Goal: Communication & Community: Answer question/provide support

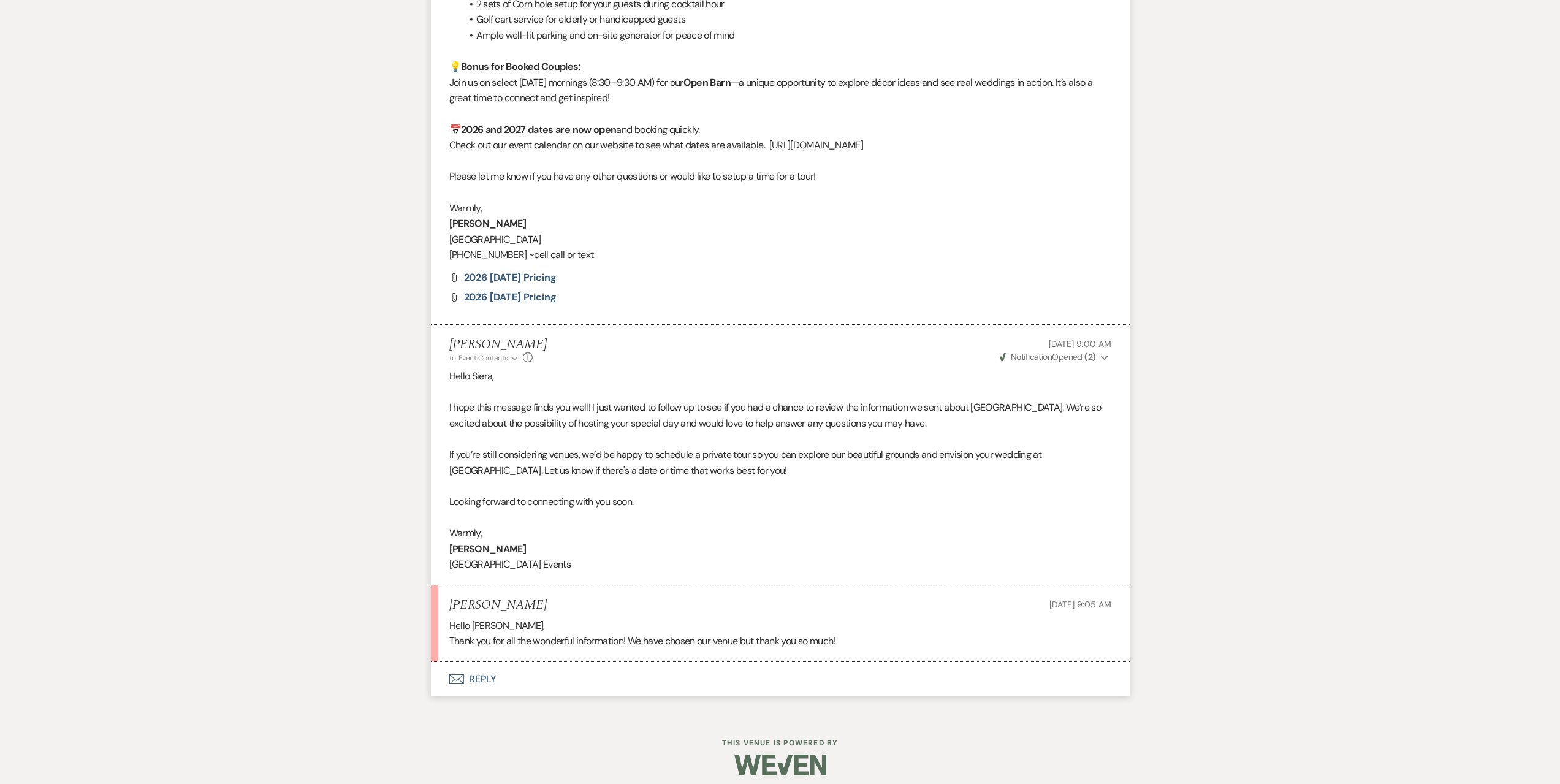
scroll to position [1891, 0]
click at [581, 680] on button "Envelope Reply" at bounding box center [780, 678] width 699 height 34
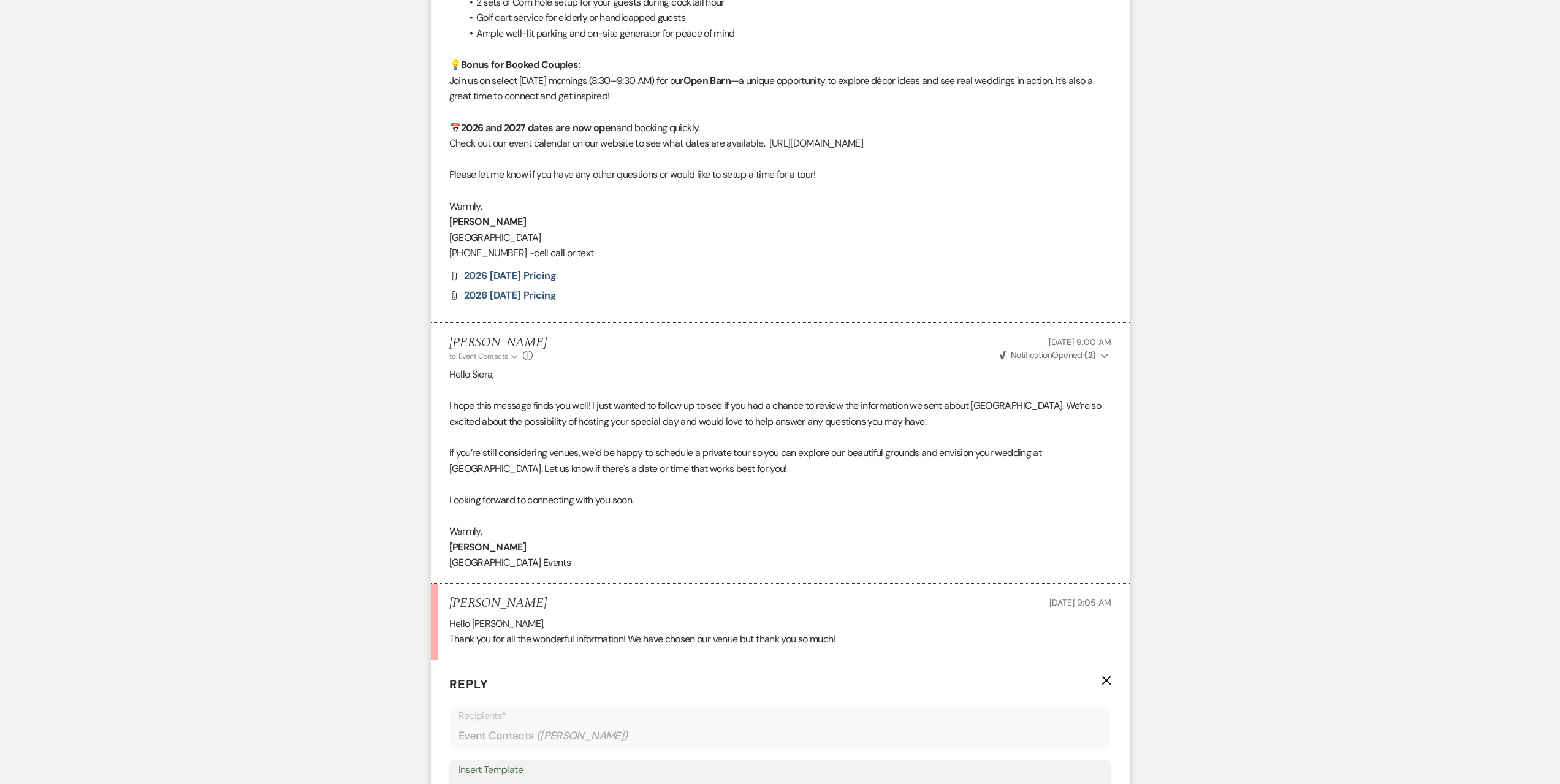
scroll to position [2197, 0]
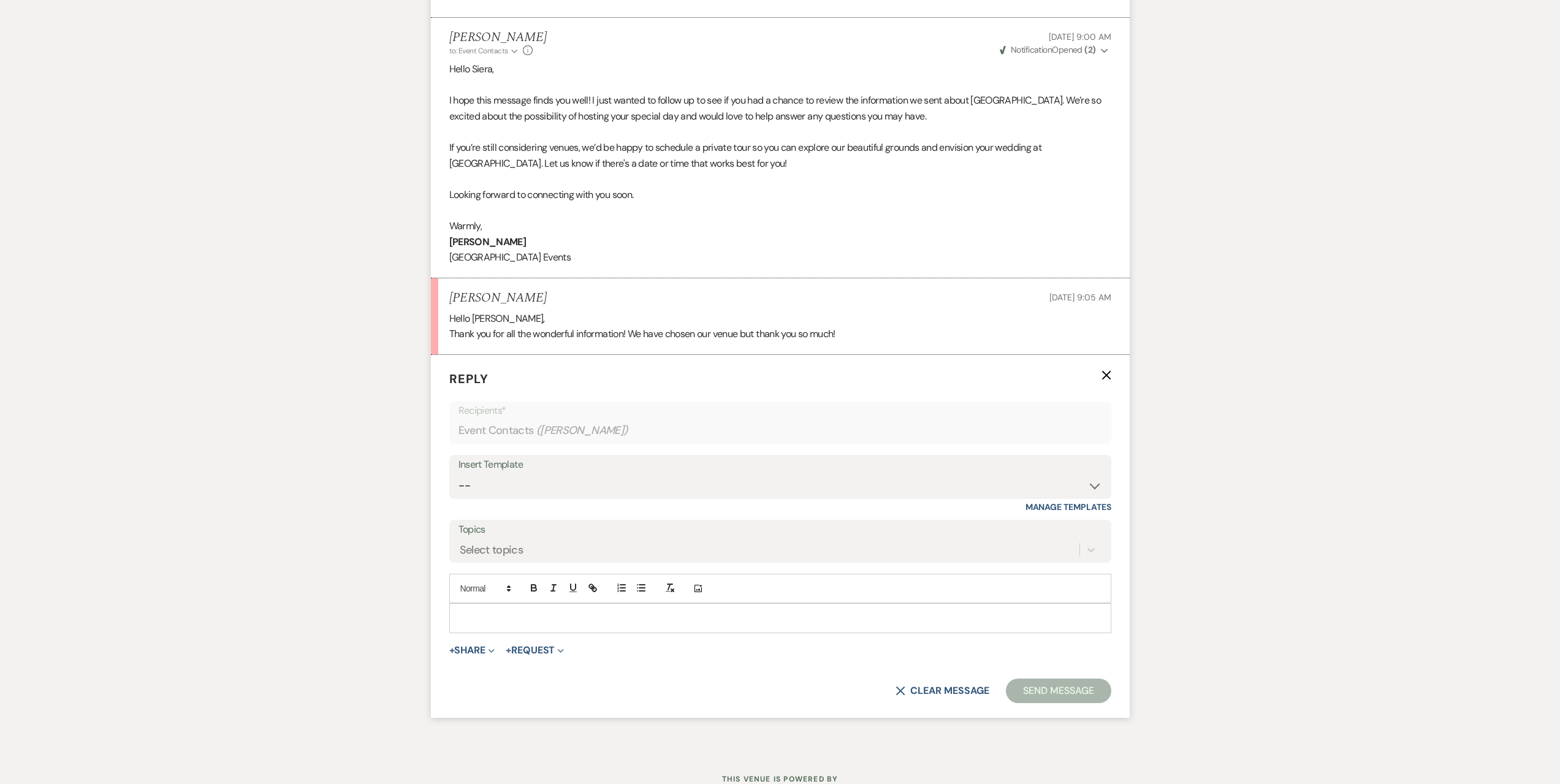
click at [536, 472] on div "Insert Template" at bounding box center [780, 465] width 644 height 18
click at [546, 499] on div "Insert Template -- Seating Chart [PERSON_NAME] Weven Portal Introduction Paymen…" at bounding box center [780, 483] width 662 height 57
click at [557, 483] on select "-- Seating Chart [PERSON_NAME] Weven Portal Introduction Payment Template Follo…" at bounding box center [780, 486] width 644 height 24
select select "4938"
click at [459, 474] on select "-- Seating Chart [PERSON_NAME] Weven Portal Introduction Payment Template Follo…" at bounding box center [780, 486] width 644 height 24
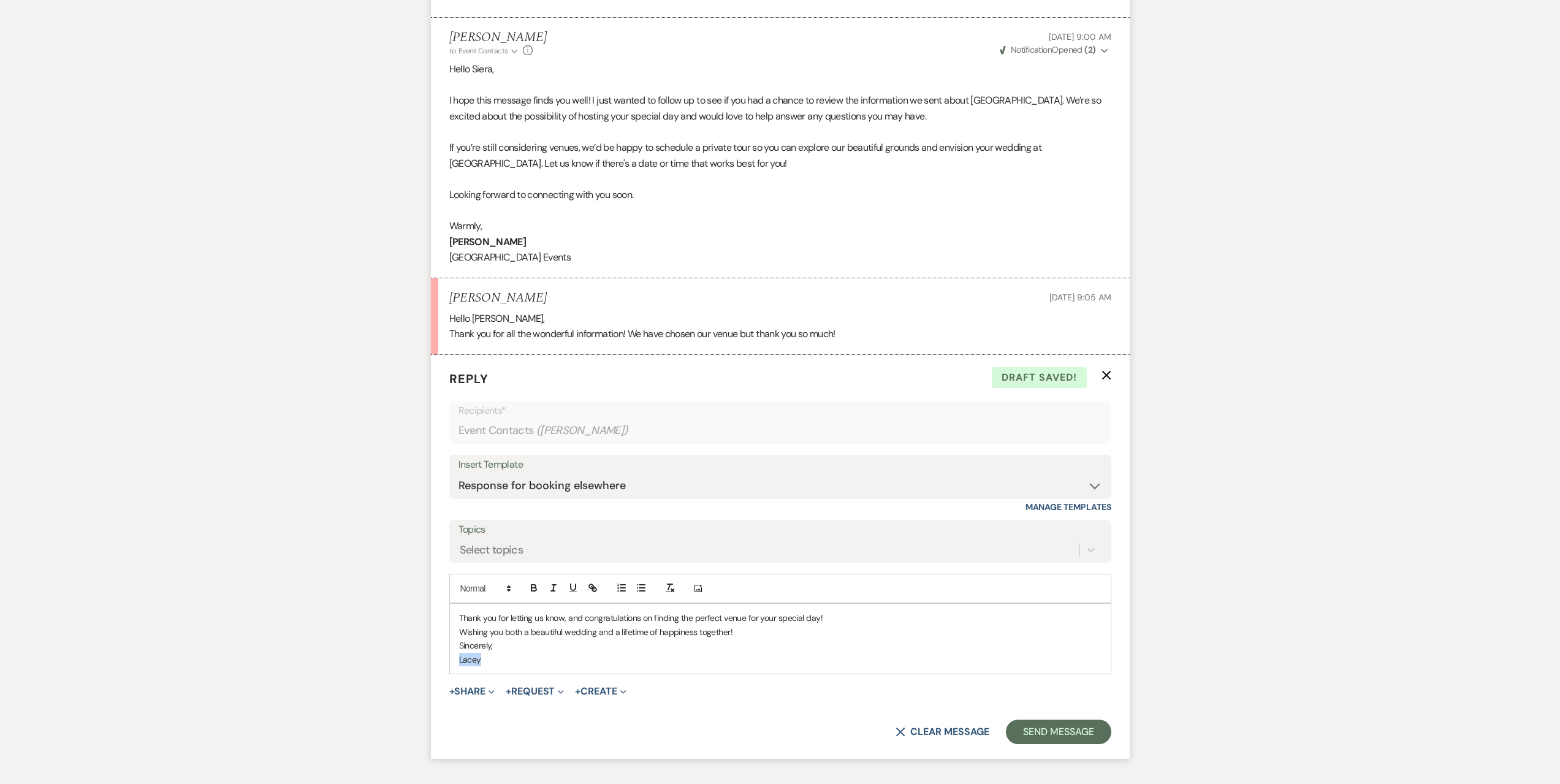
drag, startPoint x: 512, startPoint y: 664, endPoint x: 393, endPoint y: 661, distance: 119.0
click at [1047, 732] on button "Send Message" at bounding box center [1058, 732] width 105 height 25
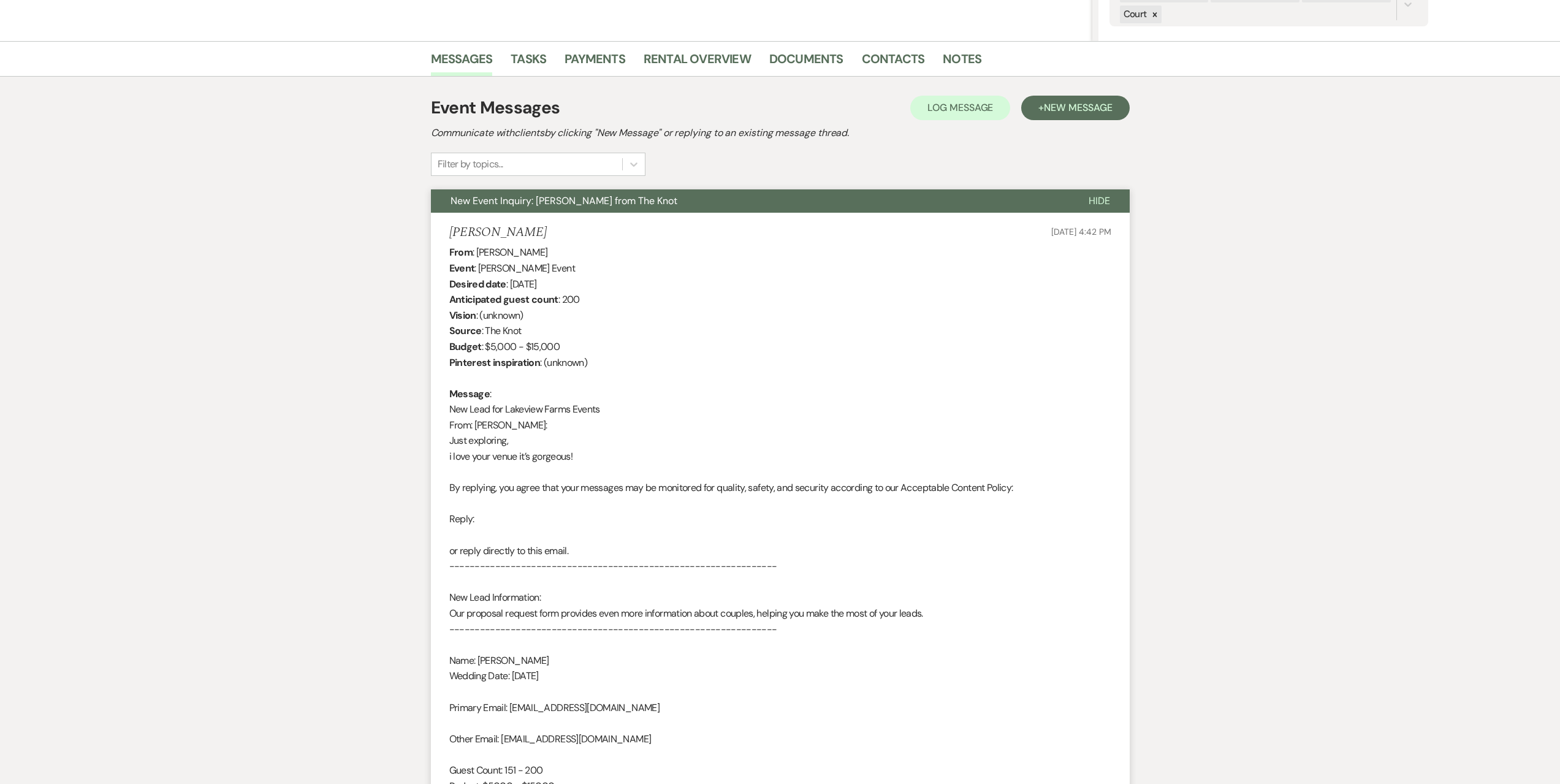
scroll to position [0, 0]
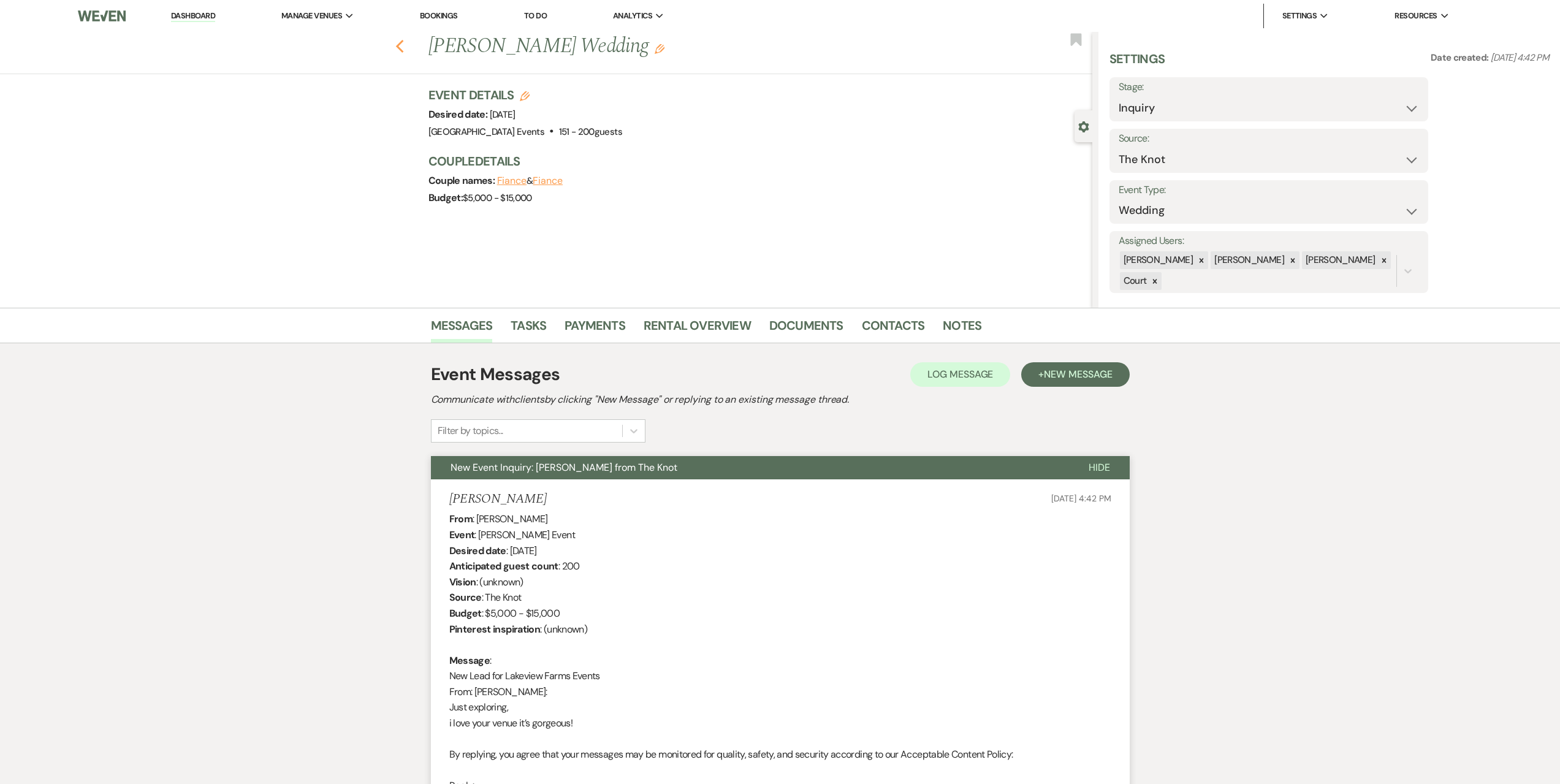
click at [403, 41] on use "button" at bounding box center [400, 46] width 8 height 13
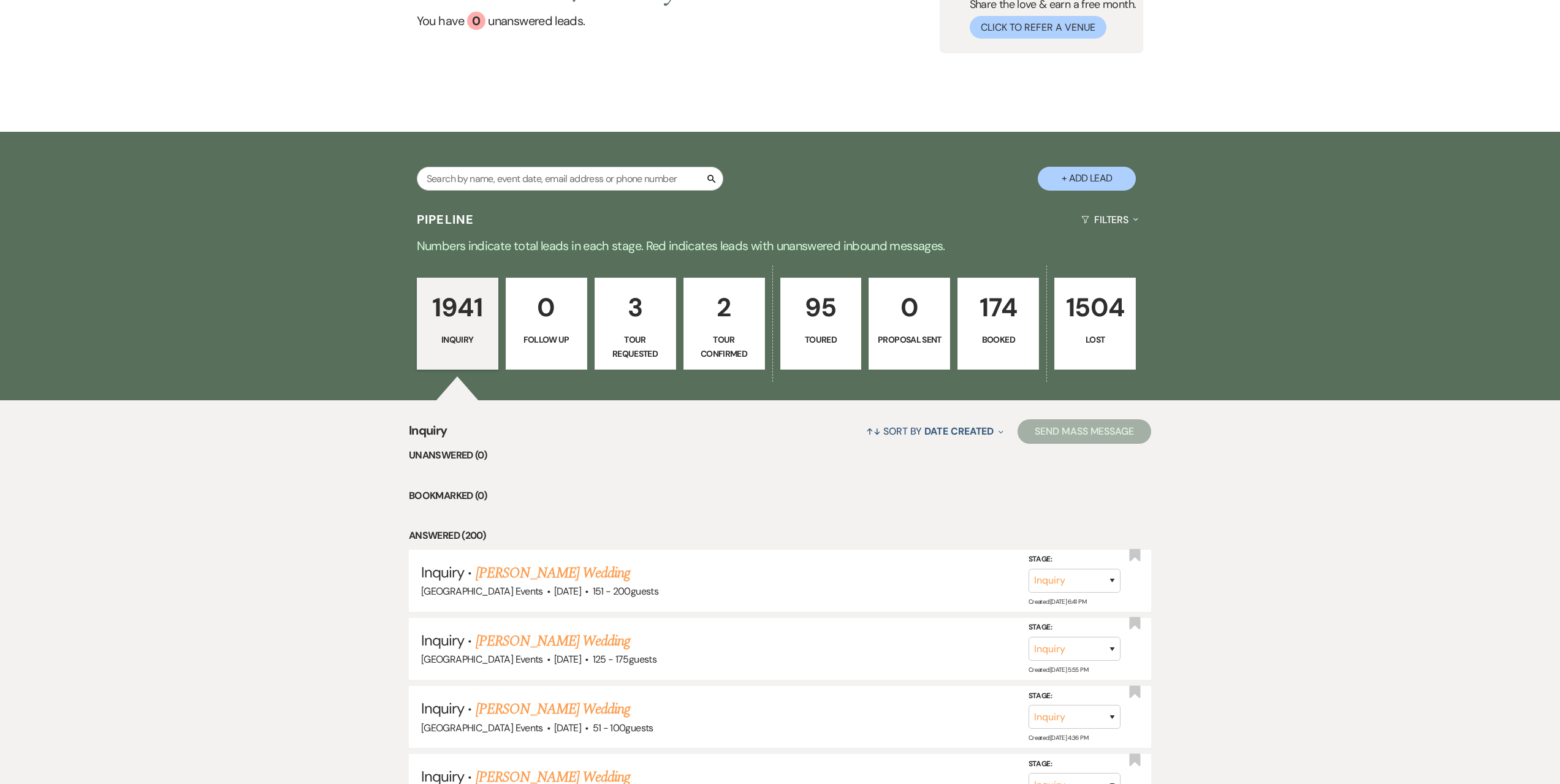
scroll to position [184, 0]
